Goal: Information Seeking & Learning: Learn about a topic

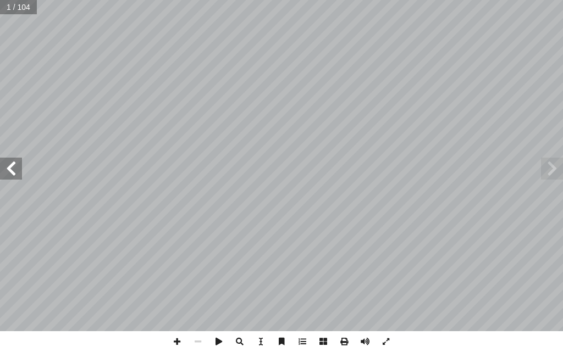
click at [7, 166] on span at bounding box center [11, 169] width 22 height 22
click at [7, 165] on span at bounding box center [11, 169] width 22 height 22
click at [7, 164] on span at bounding box center [11, 169] width 22 height 22
click at [5, 160] on span at bounding box center [11, 169] width 22 height 22
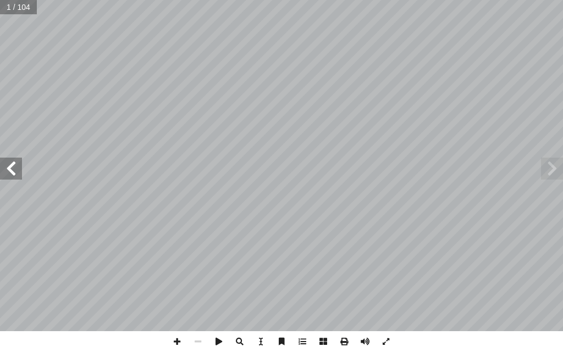
click at [5, 159] on span at bounding box center [11, 169] width 22 height 22
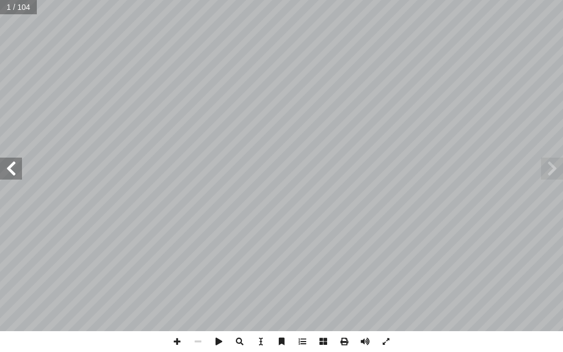
click at [5, 159] on span at bounding box center [11, 169] width 22 height 22
click at [3, 159] on span at bounding box center [11, 169] width 22 height 22
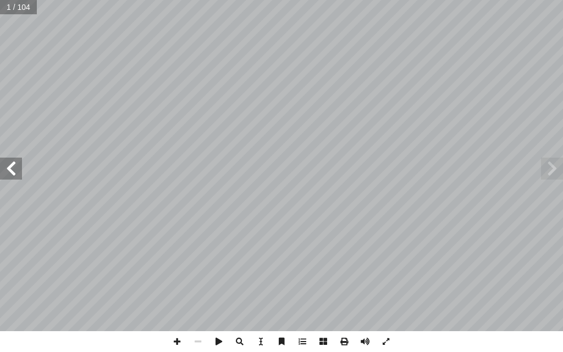
click at [3, 159] on span at bounding box center [11, 169] width 22 height 22
click at [2, 159] on span at bounding box center [11, 169] width 22 height 22
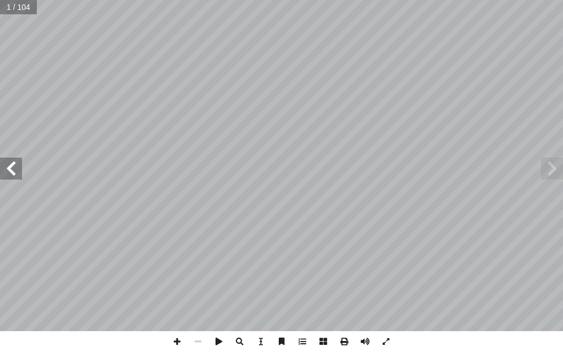
click at [2, 159] on span at bounding box center [11, 169] width 22 height 22
click at [8, 162] on span at bounding box center [11, 169] width 22 height 22
click at [10, 158] on span at bounding box center [11, 169] width 22 height 22
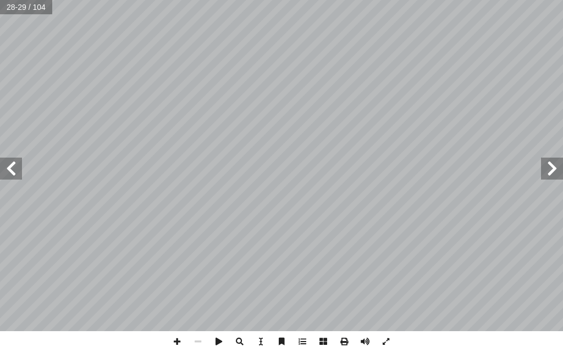
click at [545, 171] on span at bounding box center [552, 169] width 22 height 22
click at [176, 341] on span at bounding box center [177, 341] width 21 height 21
click at [178, 341] on span at bounding box center [177, 341] width 21 height 21
click at [199, 342] on span at bounding box center [197, 341] width 21 height 21
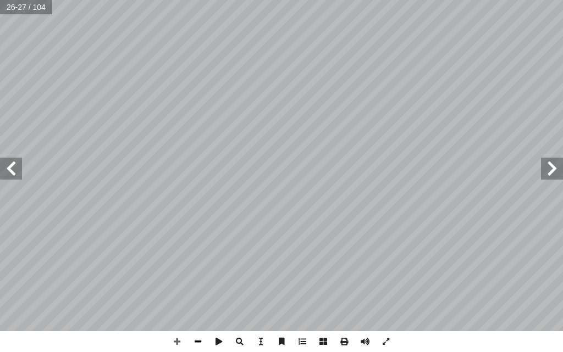
click at [199, 342] on span at bounding box center [197, 341] width 21 height 21
click at [363, 344] on span at bounding box center [364, 341] width 21 height 21
click at [370, 342] on span at bounding box center [364, 341] width 21 height 21
click at [552, 169] on span at bounding box center [552, 169] width 22 height 22
click at [3, 171] on span at bounding box center [11, 169] width 22 height 22
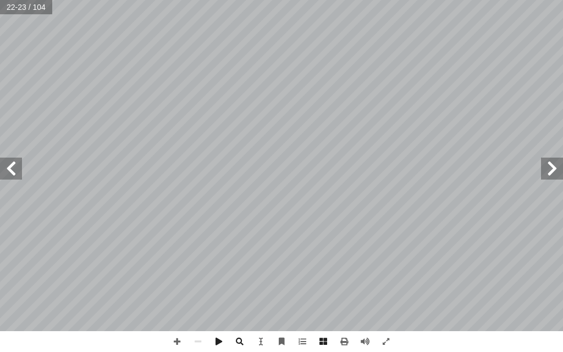
click at [4, 168] on span at bounding box center [11, 169] width 22 height 22
click at [11, 176] on span at bounding box center [11, 169] width 22 height 22
click at [555, 166] on span at bounding box center [552, 169] width 22 height 22
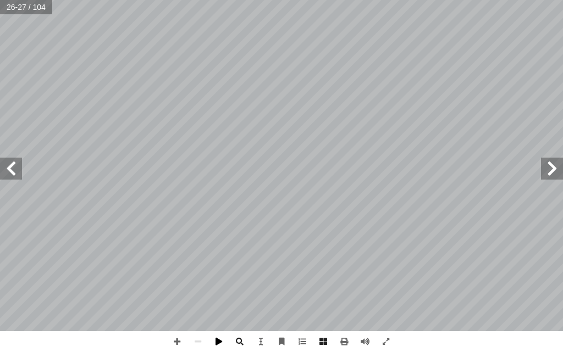
click at [215, 341] on span at bounding box center [218, 341] width 21 height 21
click at [215, 343] on span at bounding box center [218, 341] width 21 height 21
click at [214, 341] on span at bounding box center [218, 341] width 21 height 21
click at [16, 174] on span at bounding box center [11, 169] width 22 height 22
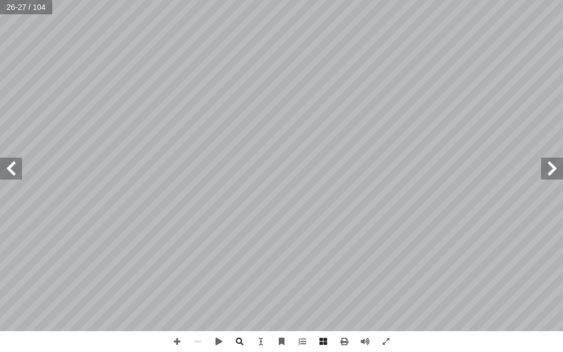
click at [550, 170] on span at bounding box center [552, 169] width 22 height 22
click at [559, 177] on span at bounding box center [552, 169] width 22 height 22
click at [7, 163] on span at bounding box center [11, 169] width 22 height 22
click at [9, 174] on span at bounding box center [11, 169] width 22 height 22
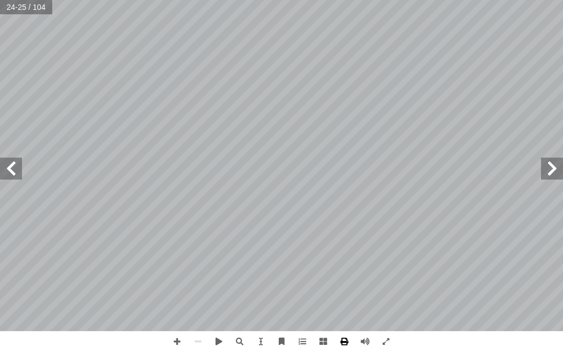
click at [341, 341] on span at bounding box center [344, 341] width 21 height 21
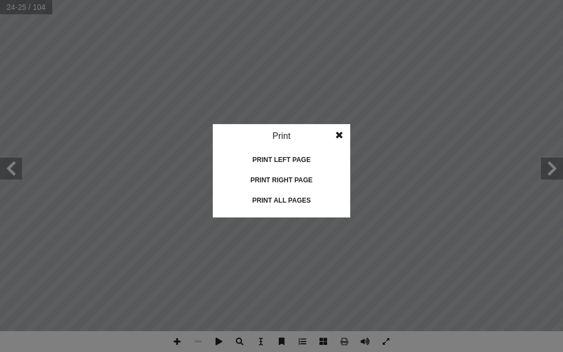
click at [342, 139] on span at bounding box center [339, 135] width 20 height 22
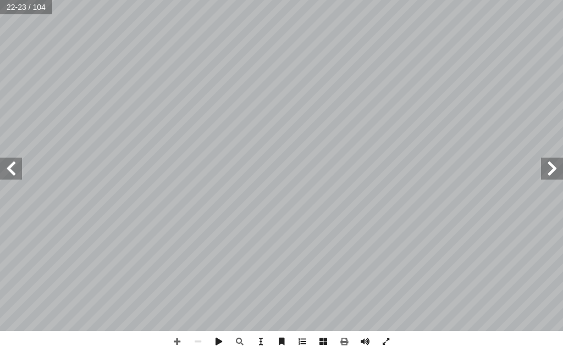
click at [13, 162] on span at bounding box center [11, 169] width 22 height 22
click at [546, 175] on span at bounding box center [552, 169] width 22 height 22
click at [14, 170] on span at bounding box center [11, 169] width 22 height 22
